Goal: Check status: Check status

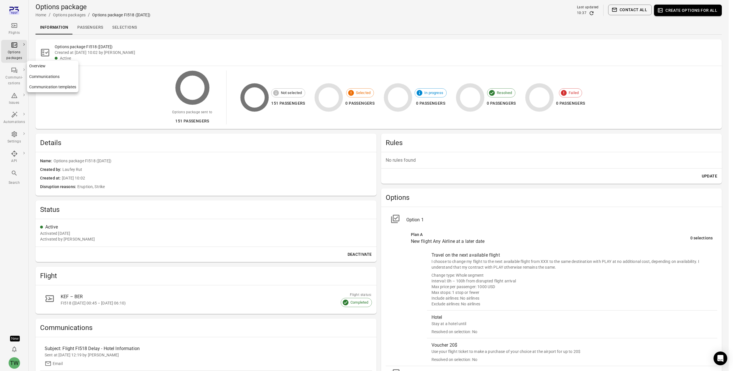
click at [16, 75] on div "Communi-cations" at bounding box center [13, 80] width 21 height 11
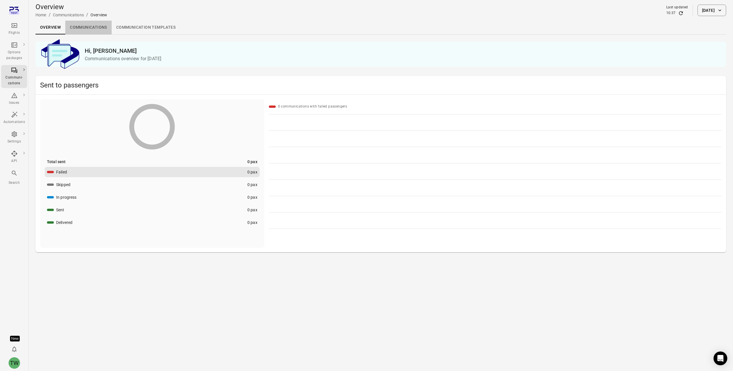
click at [87, 31] on link "Communications" at bounding box center [88, 28] width 46 height 14
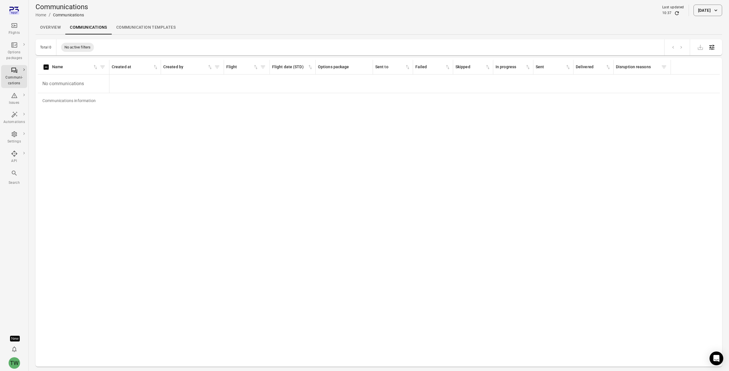
click at [700, 11] on button "[DATE]" at bounding box center [707, 10] width 29 height 11
click at [717, 42] on icon "Choose date, selected date is Sep 5, 2025" at bounding box center [717, 41] width 7 height 7
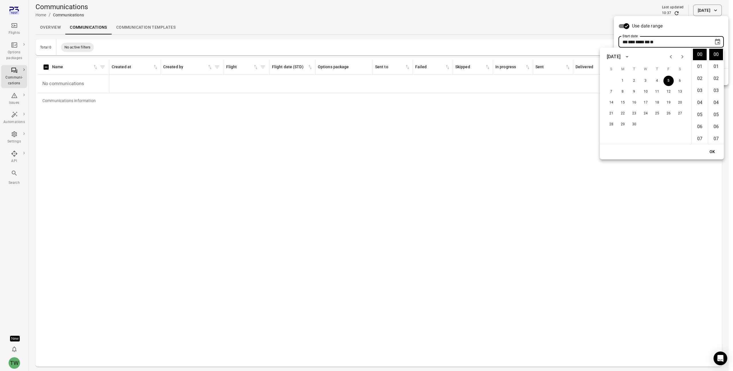
click at [621, 59] on div "[DATE]" at bounding box center [614, 56] width 14 height 7
click at [613, 104] on button "2024" at bounding box center [612, 104] width 21 height 10
click at [649, 79] on button "4" at bounding box center [646, 81] width 10 height 10
type input "**********"
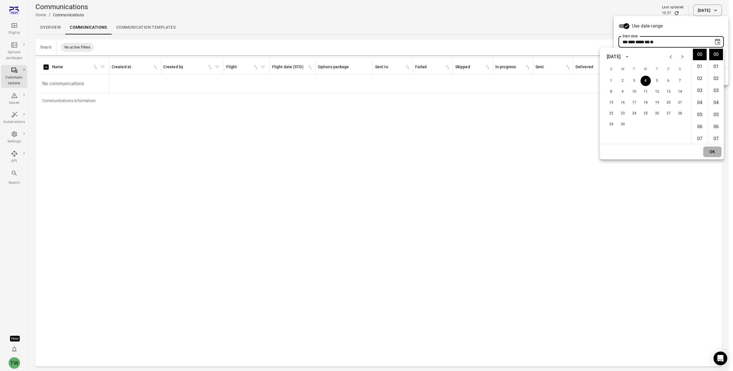
click at [715, 151] on button "OK" at bounding box center [712, 151] width 18 height 11
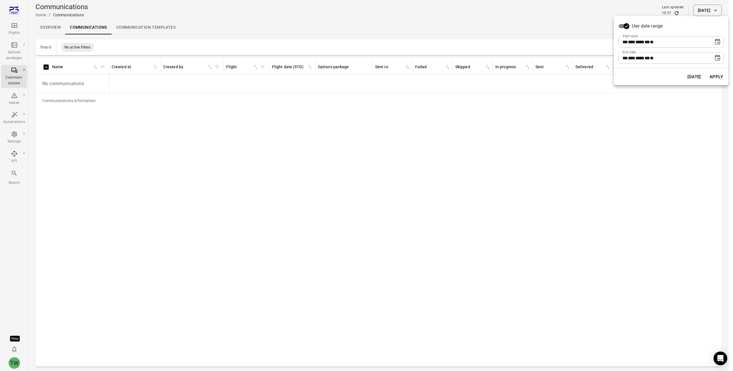
click at [715, 77] on button "Apply" at bounding box center [717, 77] width 20 height 12
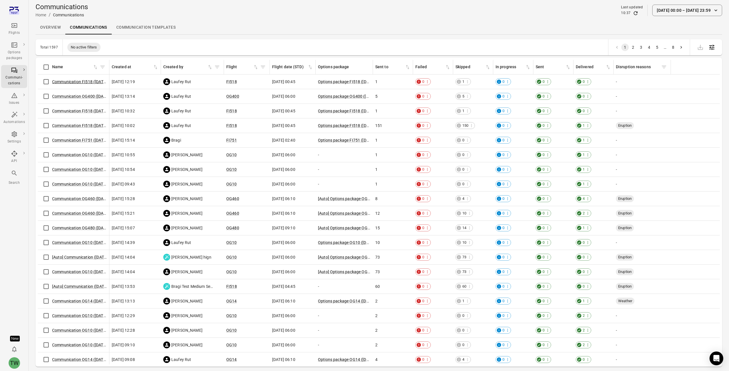
click at [73, 82] on link "Communication FI518 ([DATE])" at bounding box center [80, 81] width 56 height 5
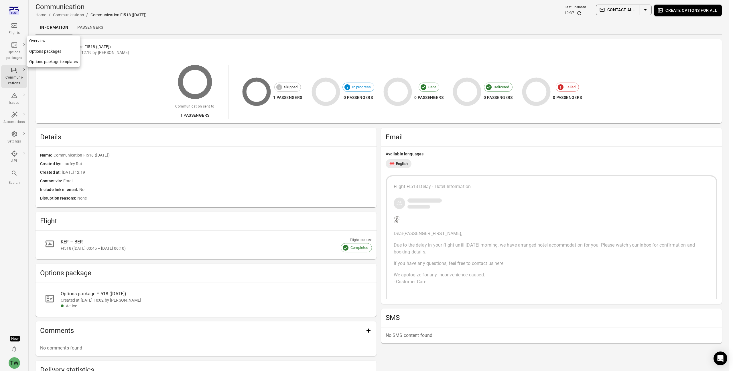
click at [35, 51] on link "Options packages" at bounding box center [53, 51] width 53 height 11
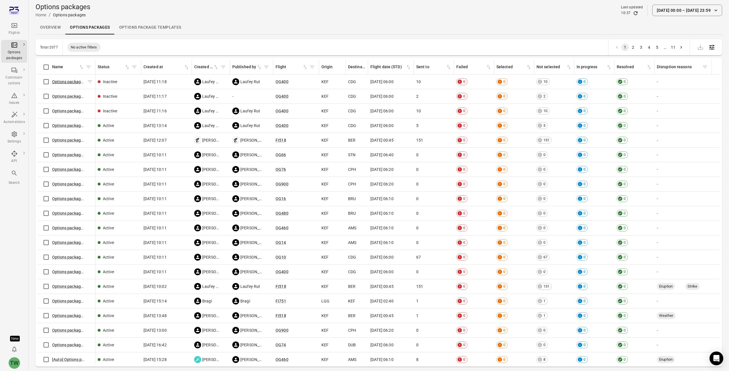
click at [65, 81] on link "Options package OG400 ([DATE])" at bounding box center [82, 81] width 60 height 5
